Goal: Information Seeking & Learning: Learn about a topic

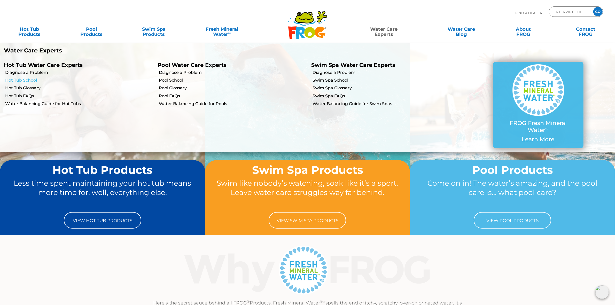
click at [28, 81] on link "Hot Tub School" at bounding box center [79, 80] width 149 height 6
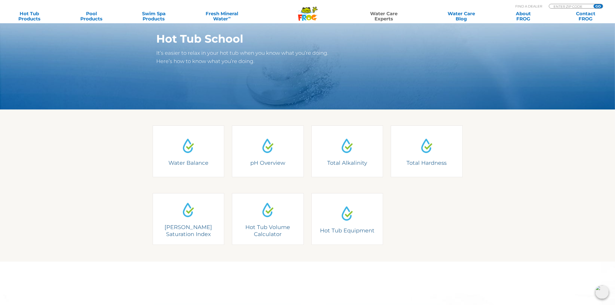
scroll to position [65, 0]
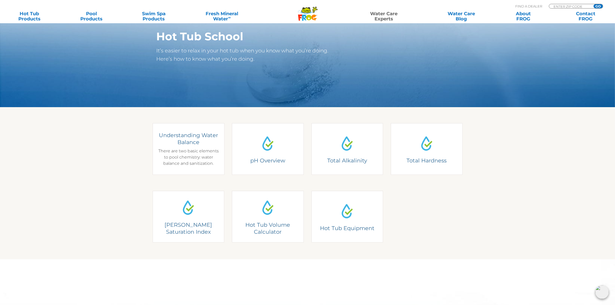
click at [180, 152] on div "Understanding Water Balance There are two basic elements to pool chemistry: wat…" at bounding box center [188, 149] width 64 height 35
click at [184, 140] on h4 "Understanding Water Balance" at bounding box center [188, 139] width 64 height 14
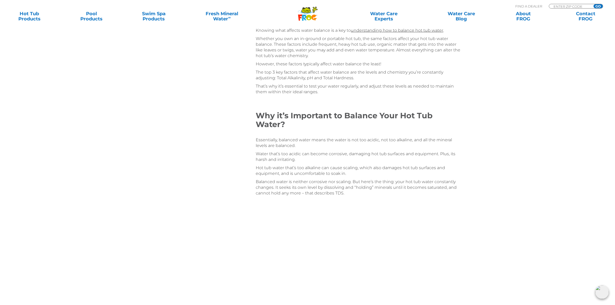
scroll to position [452, 0]
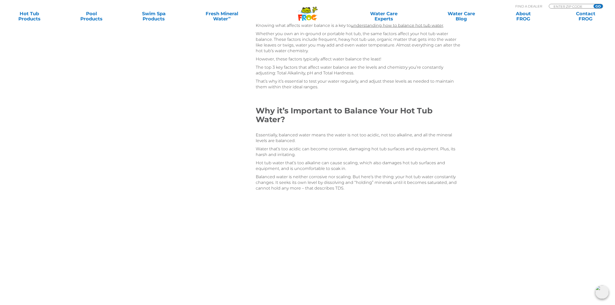
click at [522, 227] on div "Understanding Hot Tub Water Balance Table of Contents Understanding Hot Tub Wat…" at bounding box center [307, 292] width 615 height 1489
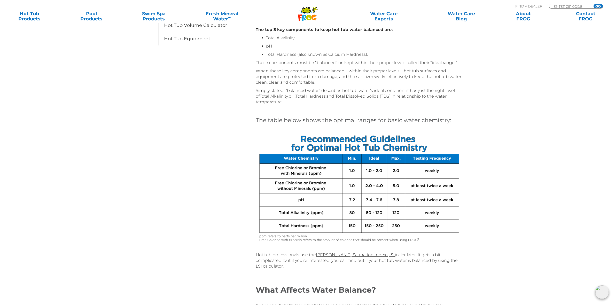
scroll to position [65, 0]
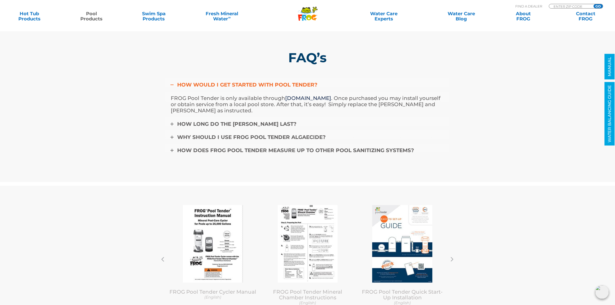
scroll to position [1647, 0]
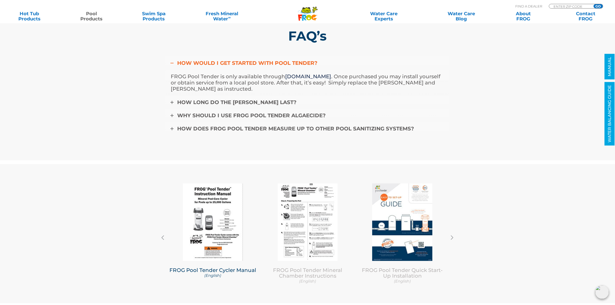
click at [211, 218] on img at bounding box center [213, 221] width 60 height 77
